Goal: Find contact information: Find contact information

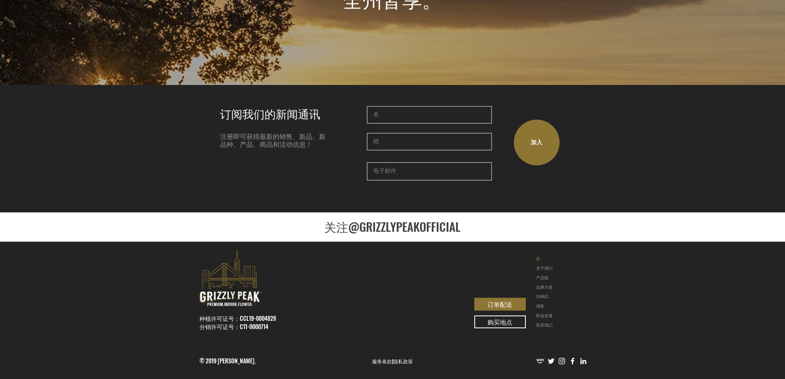
scroll to position [1821, 0]
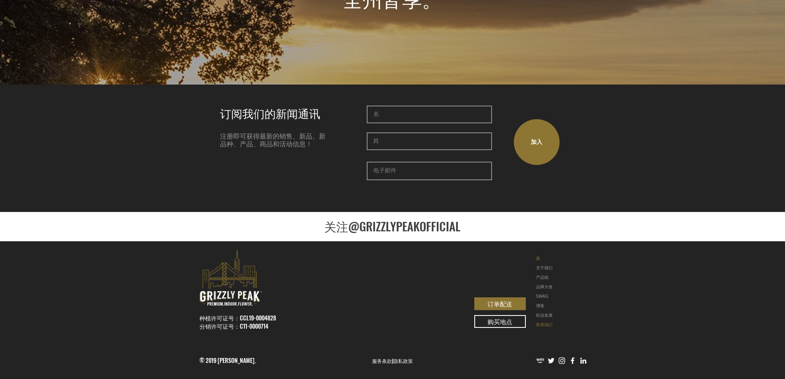
click at [542, 323] on font "联系我们" at bounding box center [544, 324] width 16 height 5
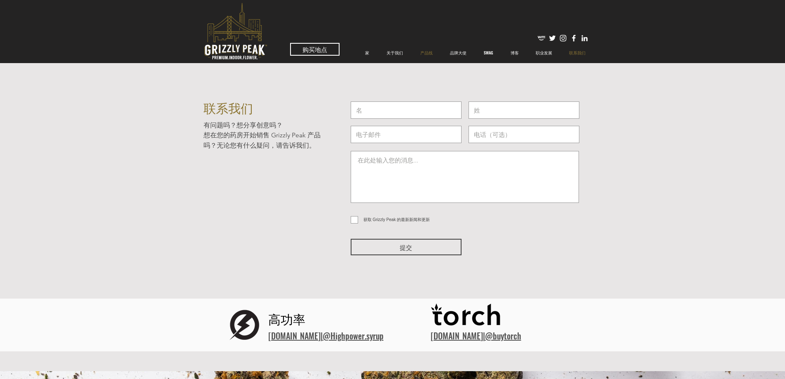
click at [431, 50] on font "产品线" at bounding box center [426, 52] width 12 height 6
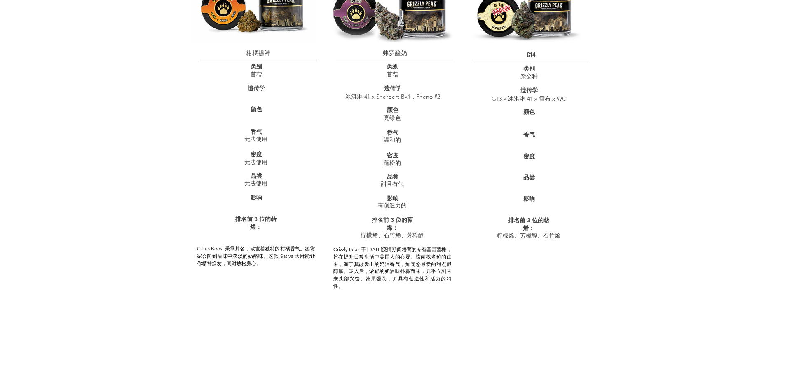
scroll to position [1030, 0]
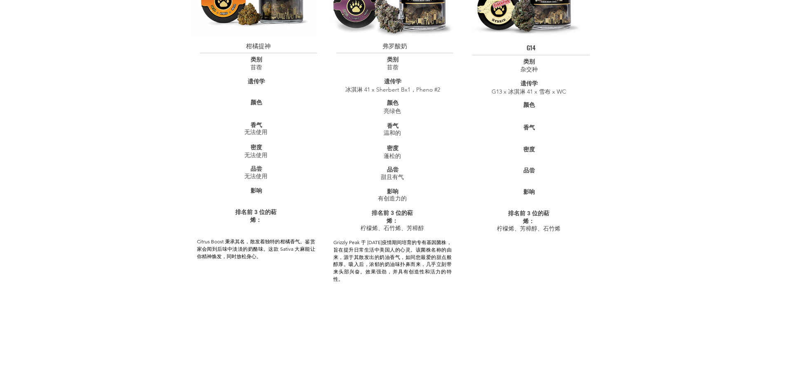
click at [590, 117] on div at bounding box center [528, 163] width 131 height 421
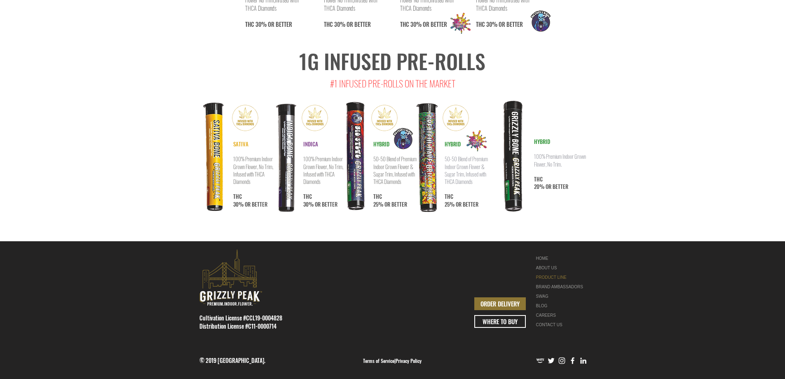
scroll to position [4269, 0]
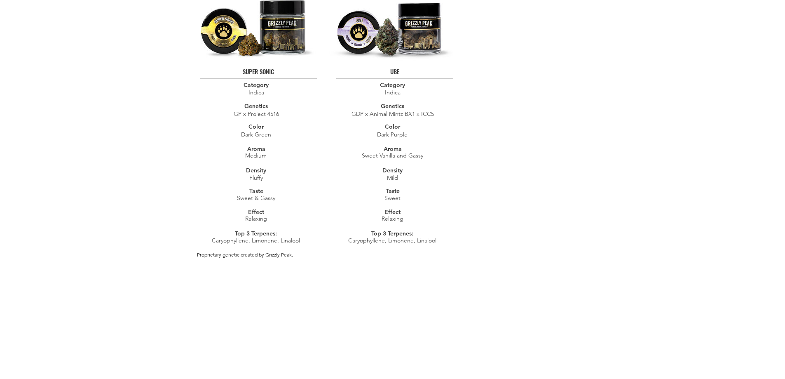
scroll to position [2869, 0]
